Goal: Transaction & Acquisition: Download file/media

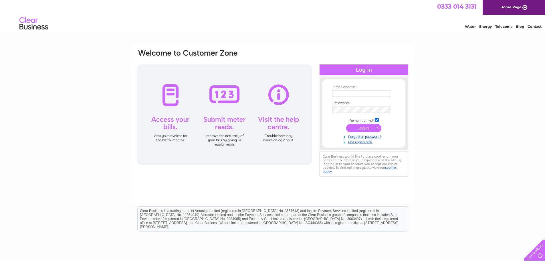
click at [347, 95] on input "text" at bounding box center [361, 93] width 59 height 6
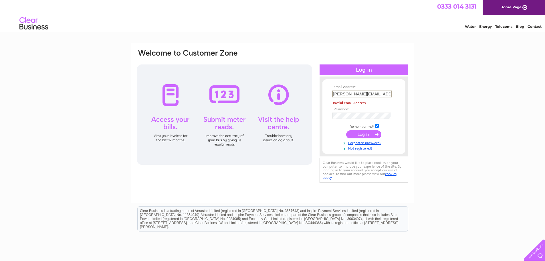
click at [376, 94] on input "[PERSON_NAME][EMAIL_ADDRESS][DOMAIN_NAME]" at bounding box center [362, 93] width 60 height 7
drag, startPoint x: 375, startPoint y: 94, endPoint x: 306, endPoint y: 84, distance: 69.9
click at [309, 83] on div "Email Address: [PERSON_NAME][EMAIL_ADDRESS][DOMAIN_NAME] Invalid Email Address …" at bounding box center [273, 116] width 272 height 135
type input "[PERSON_NAME][EMAIL_ADDRESS][DOMAIN_NAME]"
click at [346, 131] on input "submit" at bounding box center [363, 135] width 35 height 8
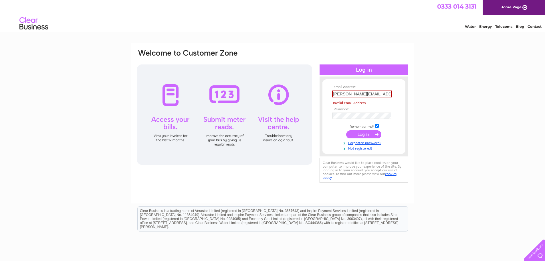
click at [370, 127] on td "Remember me?" at bounding box center [364, 126] width 66 height 6
click at [368, 133] on input "submit" at bounding box center [363, 134] width 35 height 8
drag, startPoint x: 373, startPoint y: 94, endPoint x: 226, endPoint y: 80, distance: 148.4
click at [226, 80] on div "Email Address: amanda@mbki.com Invalid Email Address Password: Forgotten passwo…" at bounding box center [273, 116] width 272 height 135
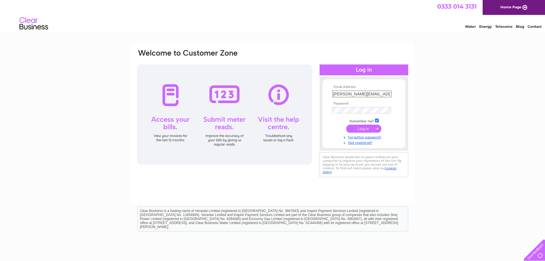
type input "amanda@mbki.com"
click at [359, 124] on input "submit" at bounding box center [363, 128] width 35 height 8
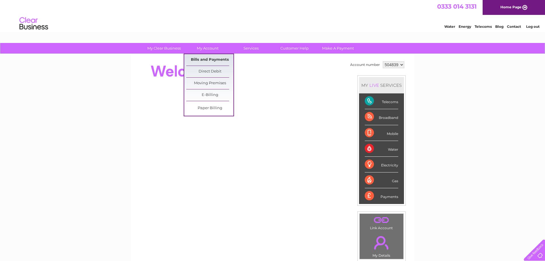
click at [207, 59] on link "Bills and Payments" at bounding box center [209, 59] width 47 height 11
click at [211, 58] on link "Bills and Payments" at bounding box center [209, 59] width 47 height 11
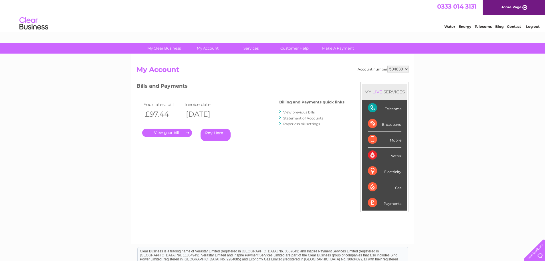
click at [177, 133] on link "." at bounding box center [167, 133] width 50 height 8
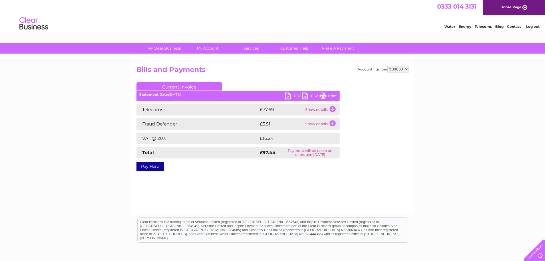
click at [292, 93] on link "PDF" at bounding box center [293, 96] width 17 height 8
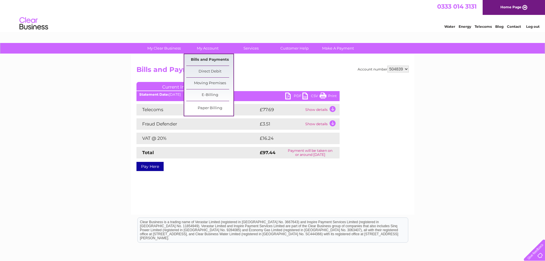
click at [212, 58] on link "Bills and Payments" at bounding box center [209, 59] width 47 height 11
click at [214, 57] on link "Bills and Payments" at bounding box center [209, 59] width 47 height 11
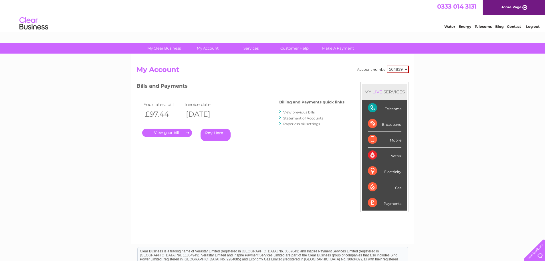
click at [298, 111] on link "View previous bills" at bounding box center [298, 112] width 31 height 4
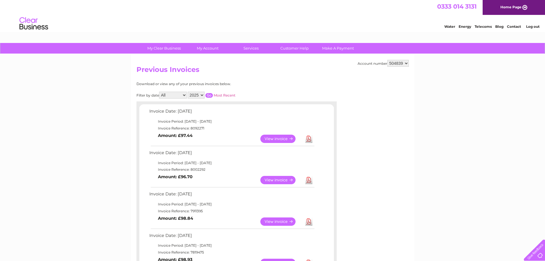
click at [308, 180] on link "Download" at bounding box center [308, 180] width 7 height 8
click at [311, 221] on link "Download" at bounding box center [308, 221] width 7 height 8
click at [309, 222] on link "Download" at bounding box center [308, 221] width 7 height 8
